Goal: Transaction & Acquisition: Purchase product/service

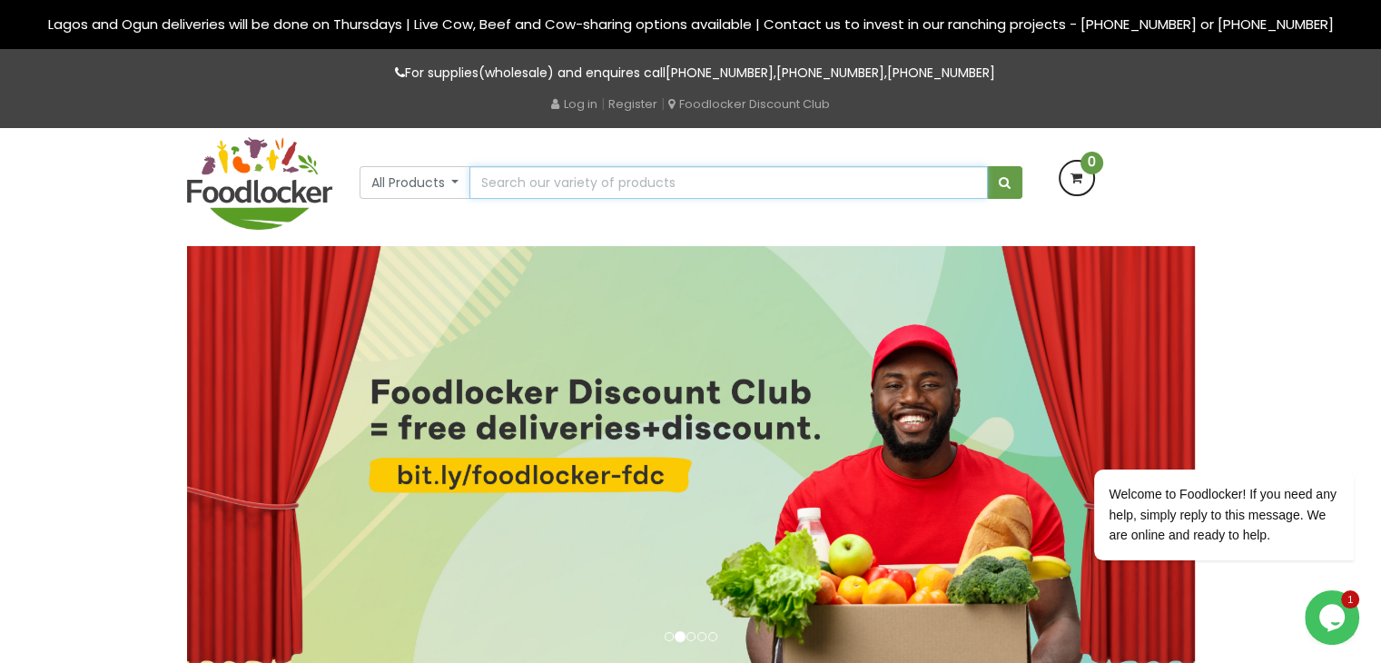
click at [574, 182] on input "text" at bounding box center [727, 182] width 517 height 33
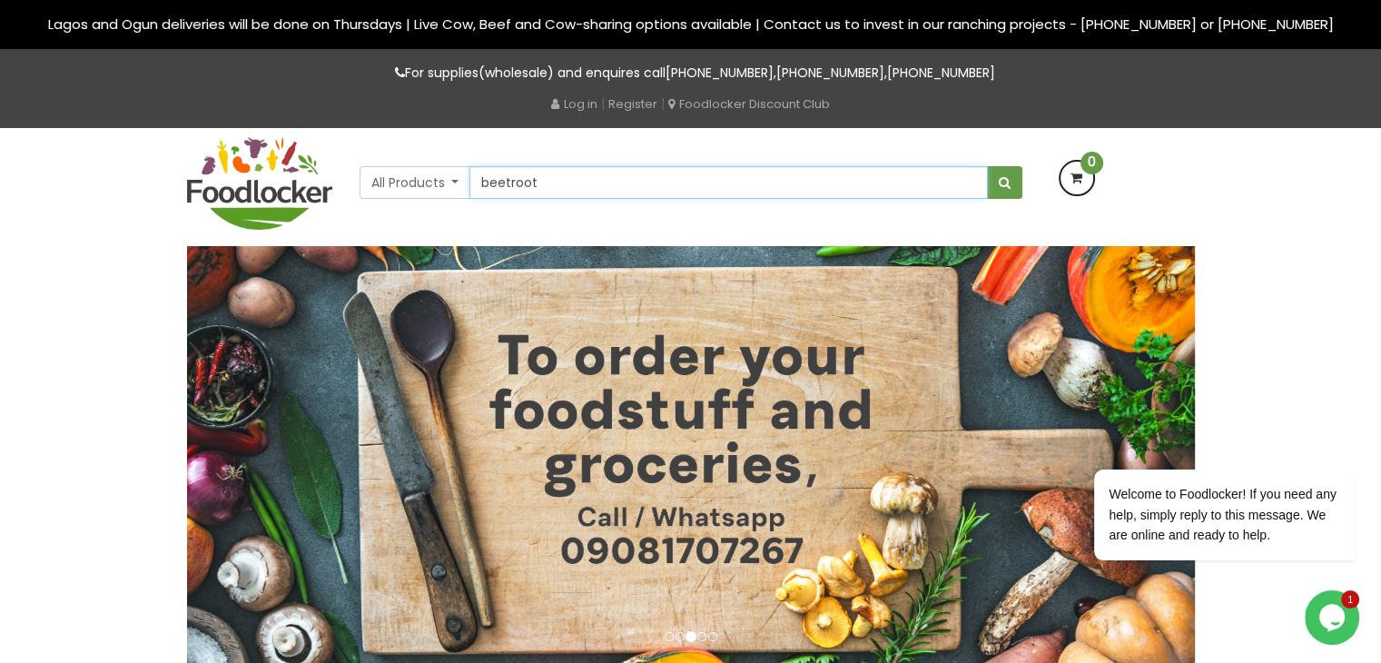
type input "beetroot"
click at [987, 166] on button "submit" at bounding box center [1004, 182] width 35 height 33
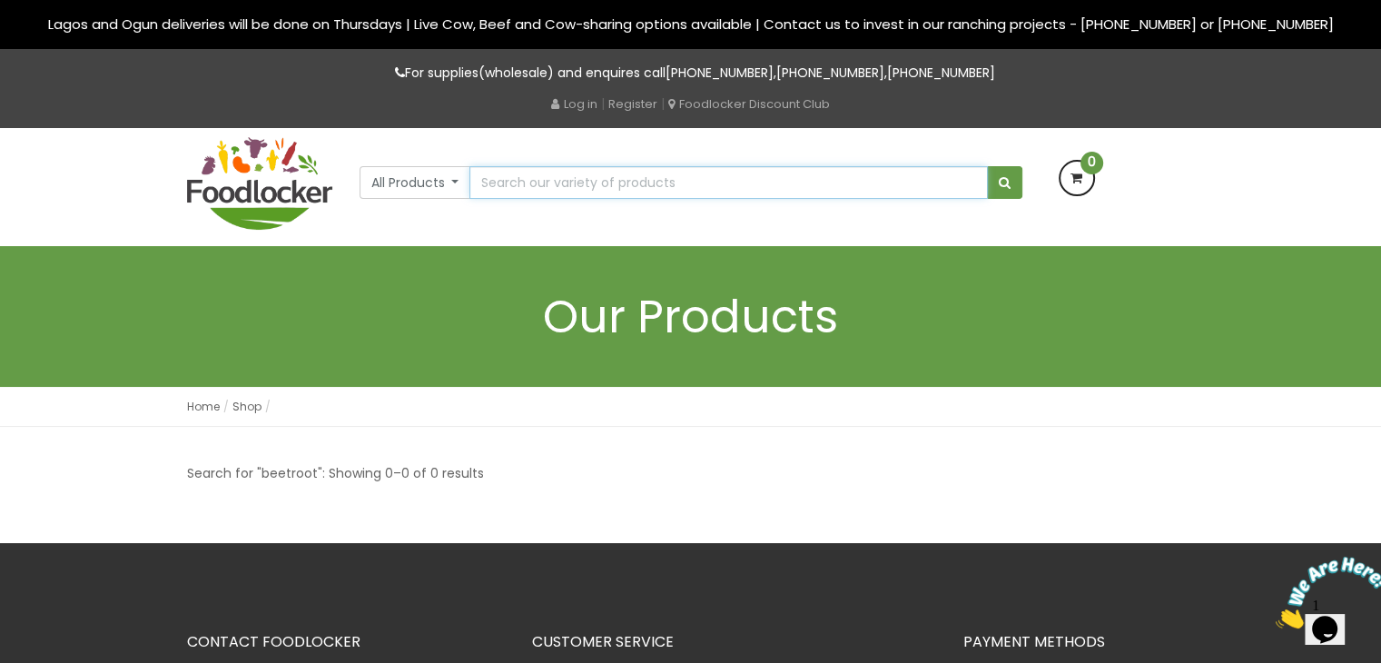
click at [531, 182] on input "text" at bounding box center [727, 182] width 517 height 33
type input "beetroot"
click at [1009, 182] on button "submit" at bounding box center [1004, 182] width 35 height 33
click at [261, 189] on img at bounding box center [259, 183] width 145 height 93
click at [411, 186] on button "All Products" at bounding box center [415, 182] width 112 height 33
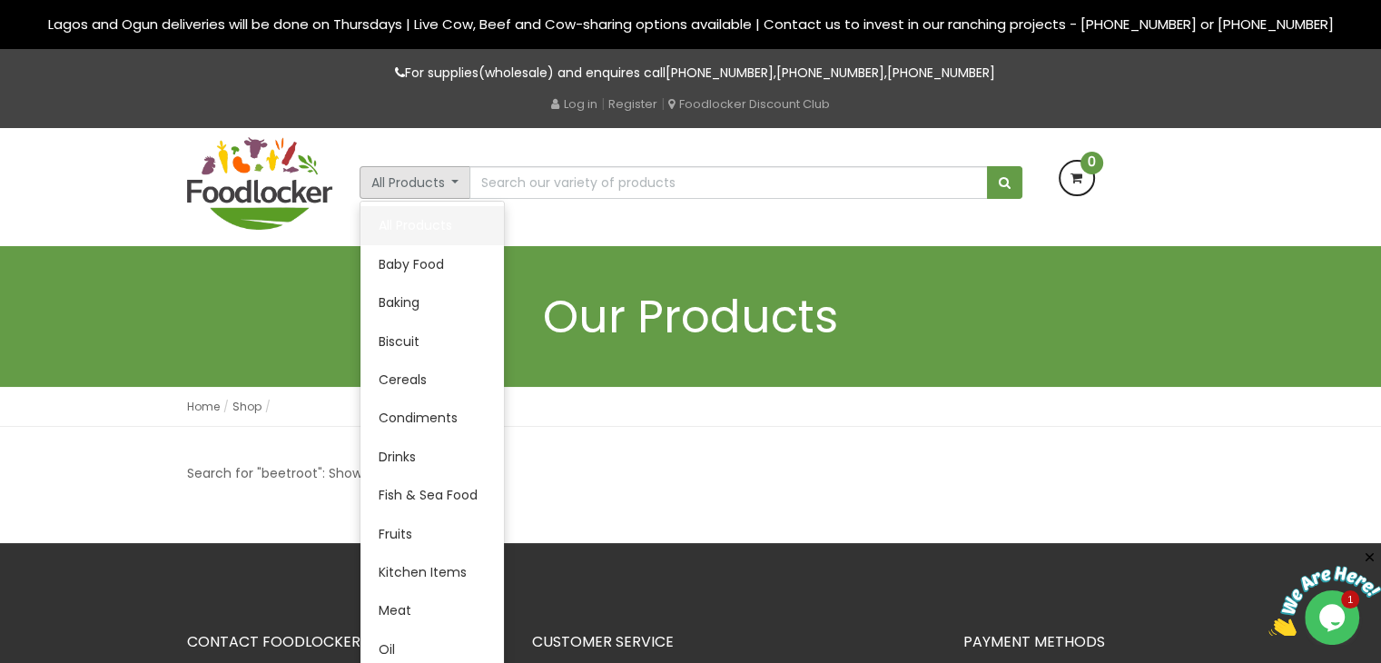
click at [453, 241] on link "All Products" at bounding box center [431, 225] width 143 height 38
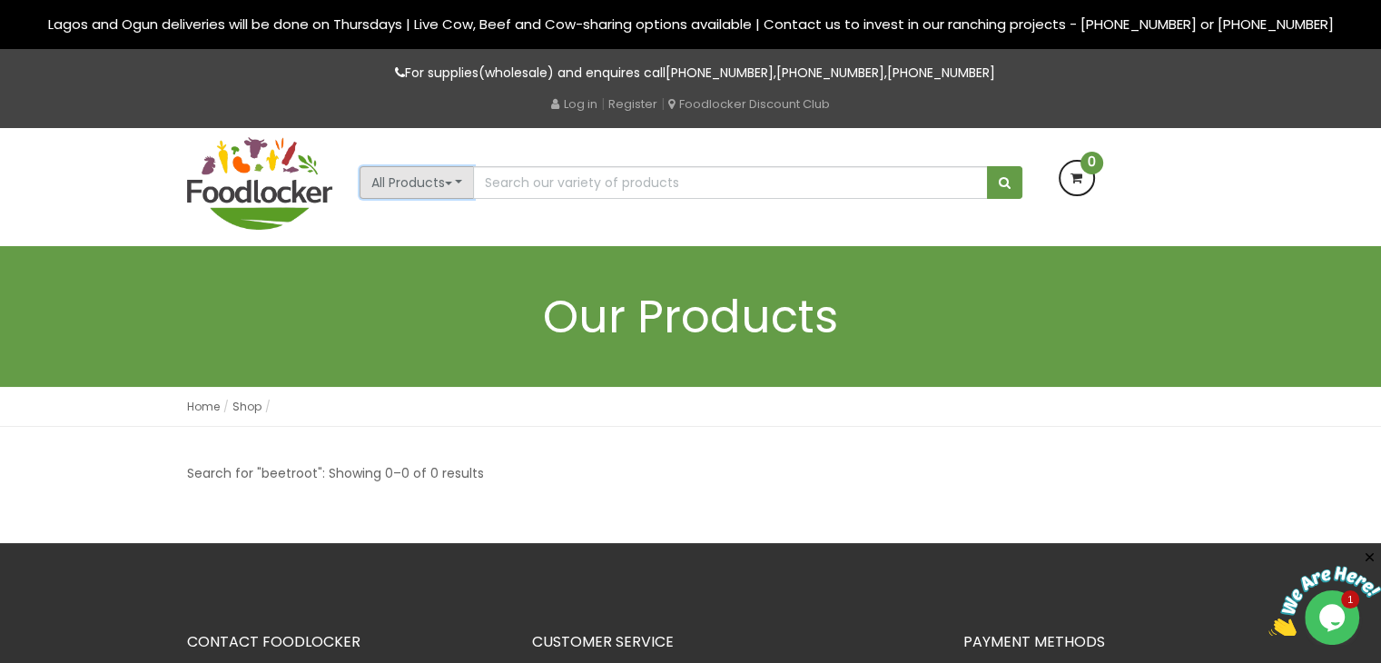
click at [428, 184] on button "All Products" at bounding box center [416, 182] width 115 height 33
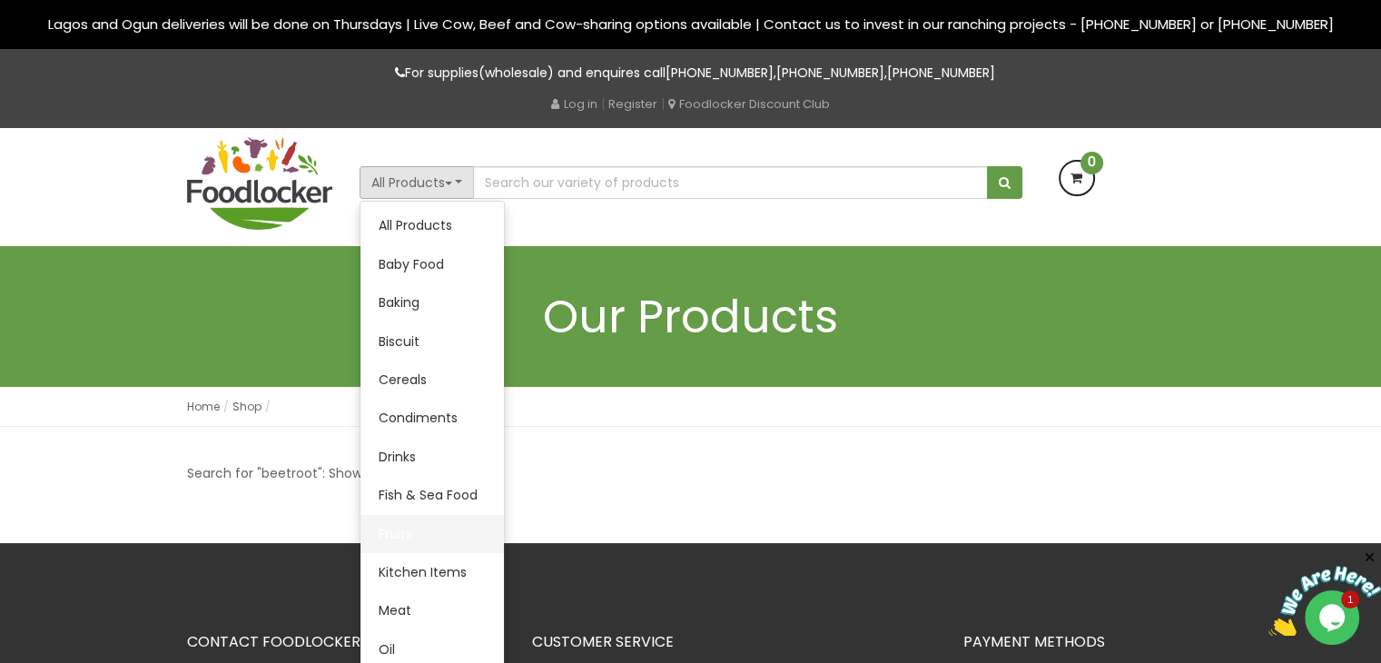
click at [403, 532] on link "Fruits" at bounding box center [431, 534] width 143 height 38
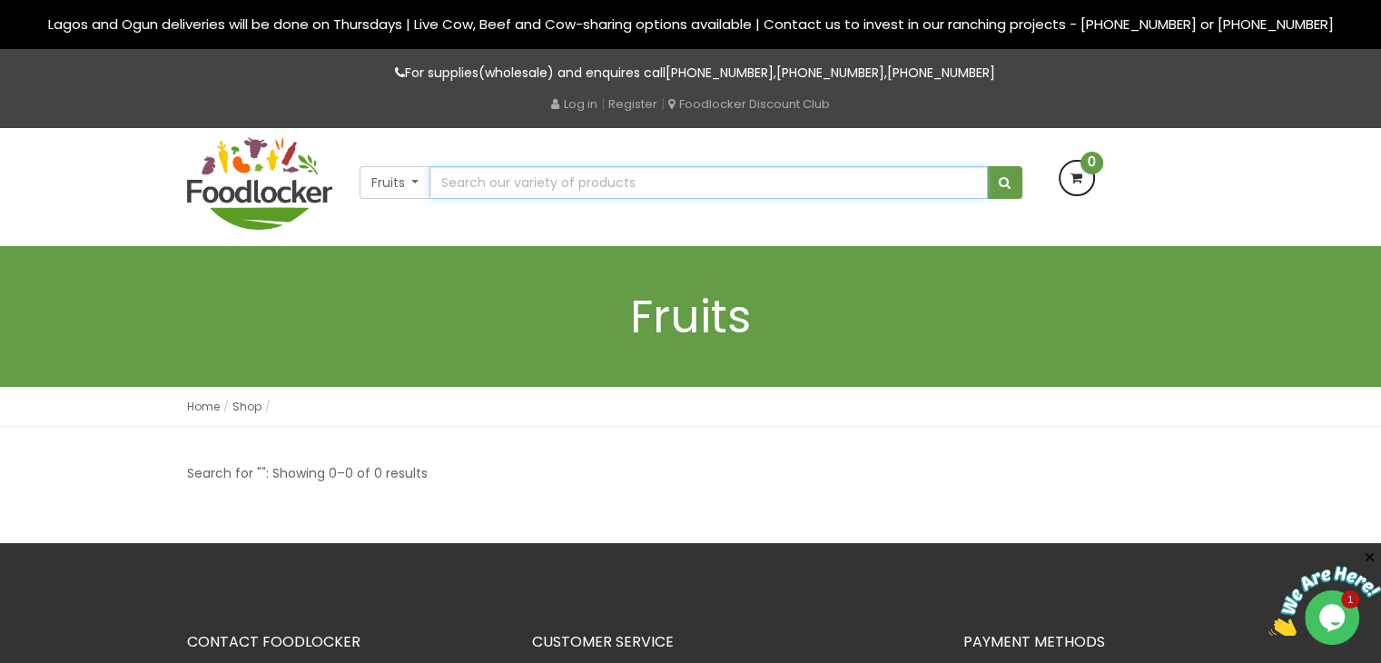
click at [605, 175] on input "text" at bounding box center [707, 182] width 557 height 33
type input "beetroot"
click at [1006, 182] on span "submit" at bounding box center [1005, 182] width 12 height 13
